Goal: Communication & Community: Answer question/provide support

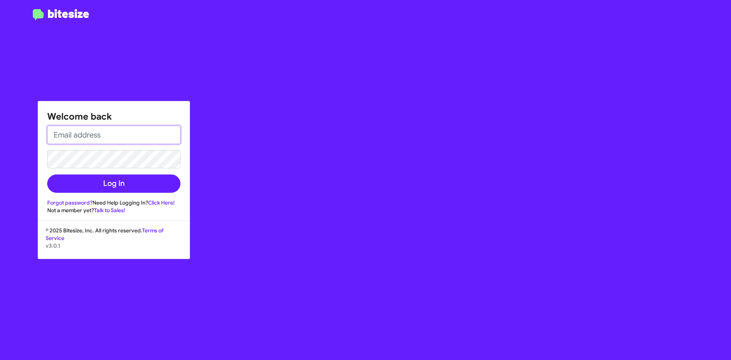
click at [106, 138] on input "email" at bounding box center [113, 135] width 133 height 18
type input "[EMAIL_ADDRESS][DOMAIN_NAME]"
click at [47, 174] on button "Log In" at bounding box center [113, 183] width 133 height 18
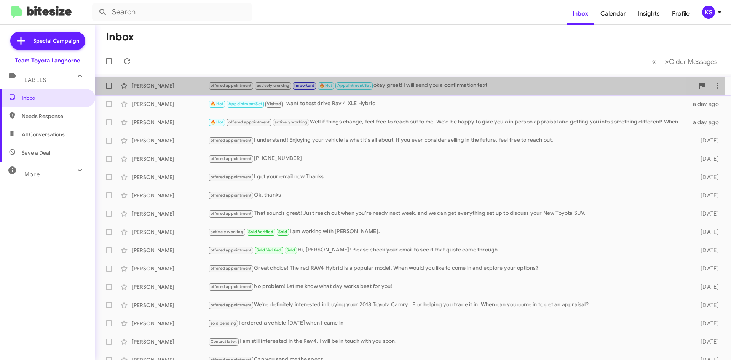
click at [174, 85] on div "William Bennett" at bounding box center [170, 86] width 76 height 8
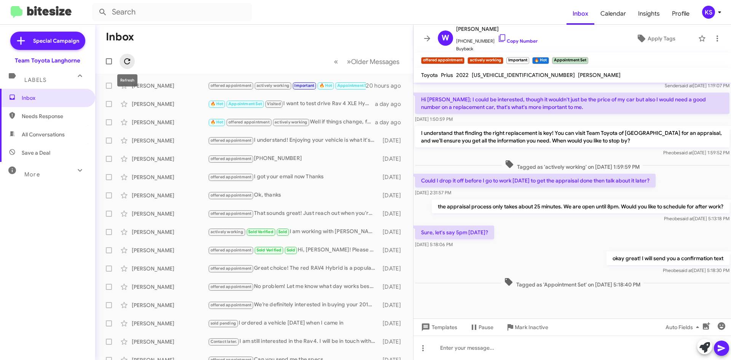
click at [131, 63] on icon at bounding box center [127, 61] width 9 height 9
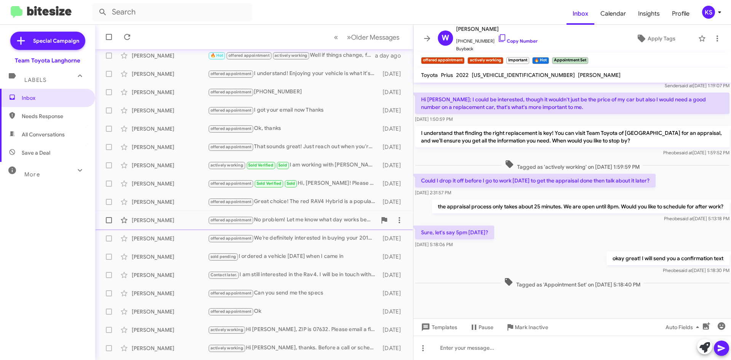
scroll to position [76, 0]
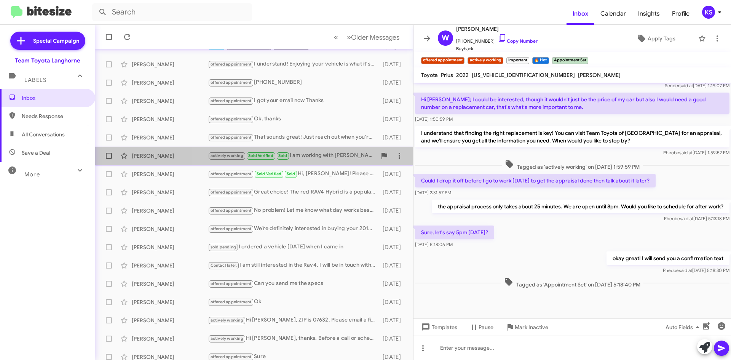
click at [319, 153] on div "actively working Sold Verified Sold I am working with Felicia." at bounding box center [292, 155] width 169 height 9
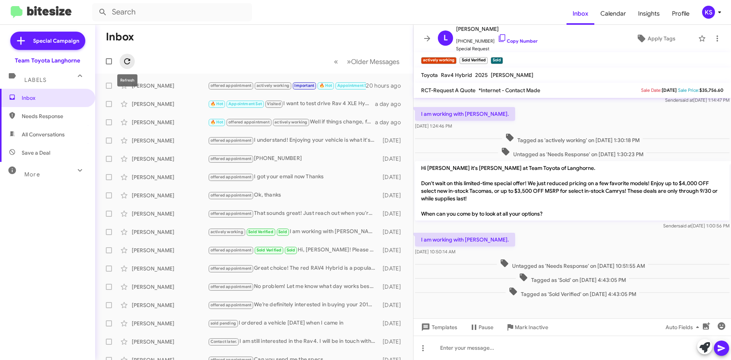
click at [126, 63] on icon at bounding box center [127, 61] width 9 height 9
click at [51, 136] on span "All Conversations" at bounding box center [43, 135] width 43 height 8
type input "in:all-conversations"
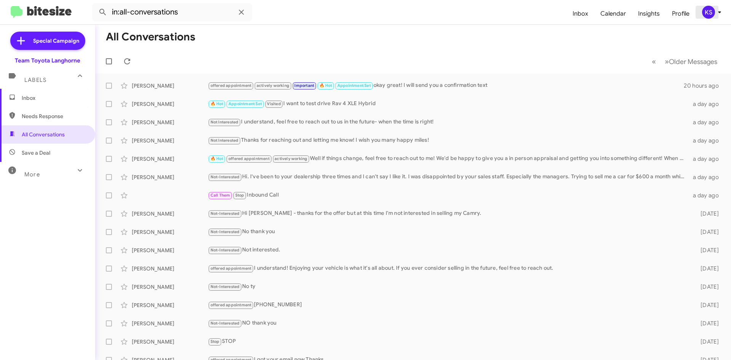
click at [704, 7] on div "KS" at bounding box center [709, 12] width 13 height 13
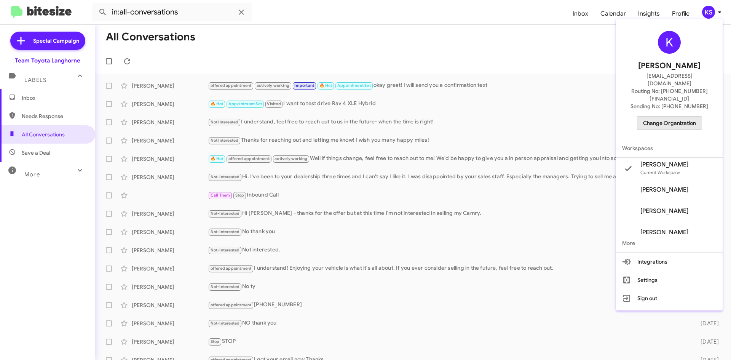
click at [691, 117] on span "Change Organization" at bounding box center [669, 123] width 53 height 13
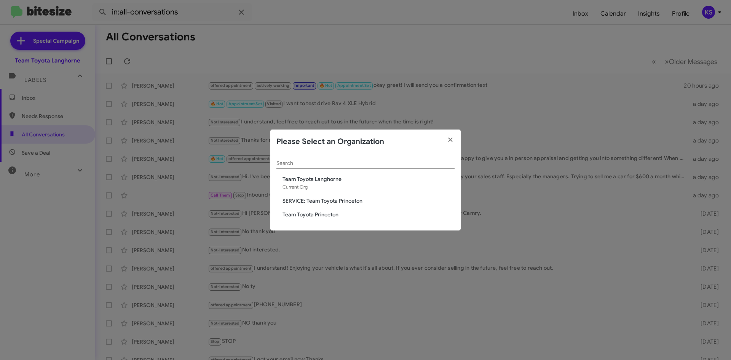
click at [335, 217] on span "Team Toyota Princeton" at bounding box center [369, 215] width 172 height 8
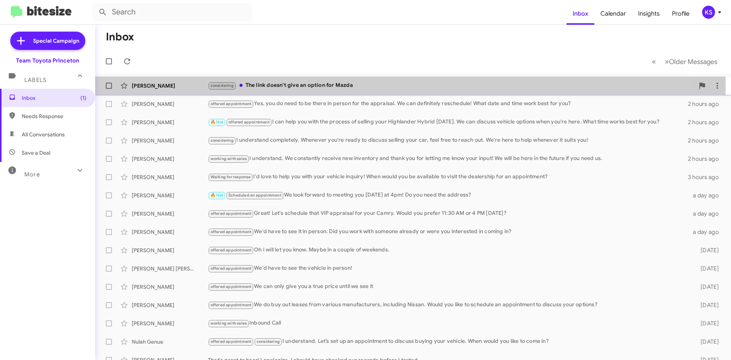
click at [321, 90] on div "[PERSON_NAME] considering The link doesn't give an option for Mazda 2 hours ago" at bounding box center [413, 85] width 624 height 15
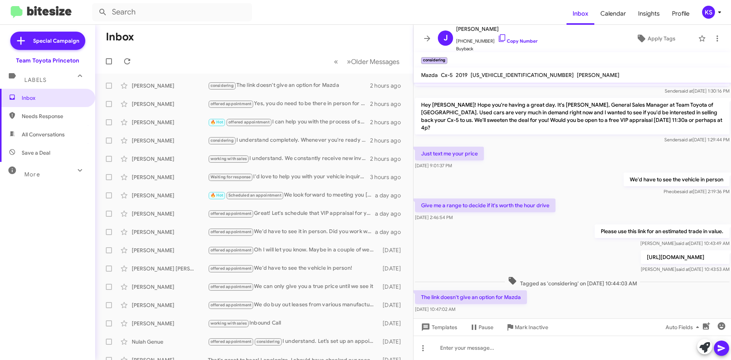
scroll to position [84, 0]
